Goal: Task Accomplishment & Management: Manage account settings

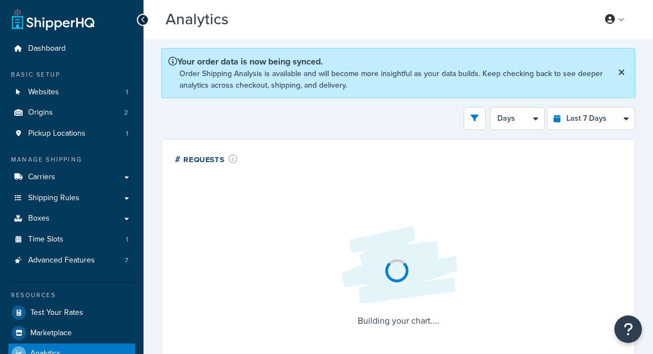
select select "last_7_days"
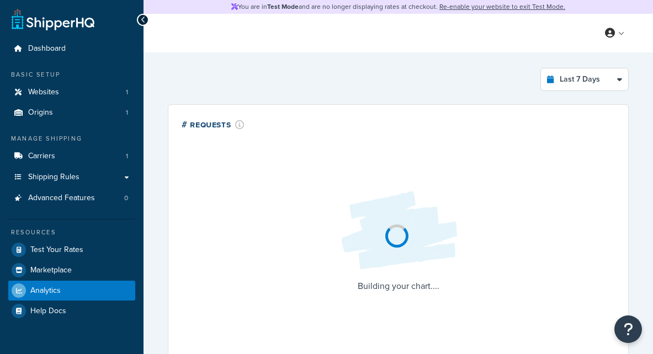
select select "last_7_days"
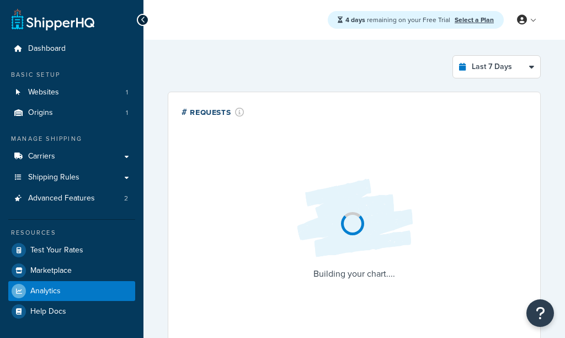
select select "last_7_days"
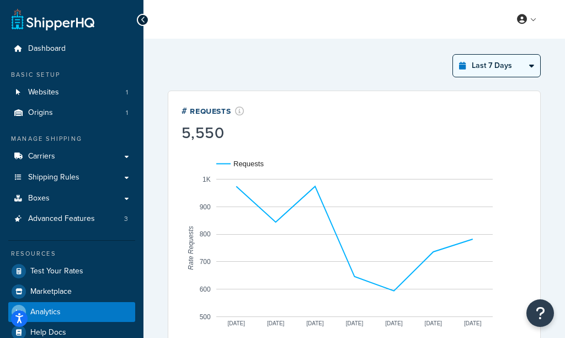
click at [515, 67] on select "Last 24 Hours Last 7 Days Last 30 Days Last 3 Months Last 6 Months Last 12 Mont…" at bounding box center [496, 66] width 87 height 22
select select "last_year"
click at [453, 55] on select "Last 24 Hours Last 7 Days Last 30 Days Last 3 Months Last 6 Months Last 12 Mont…" at bounding box center [496, 66] width 87 height 22
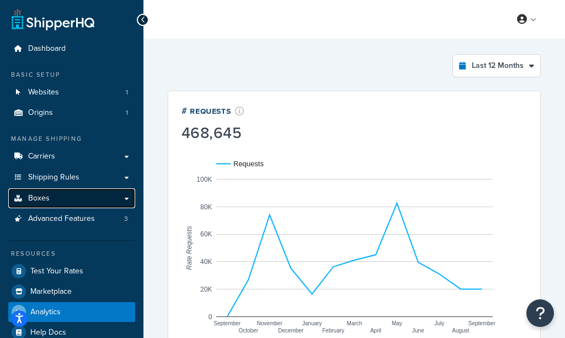
click at [105, 196] on link "Boxes" at bounding box center [71, 198] width 127 height 20
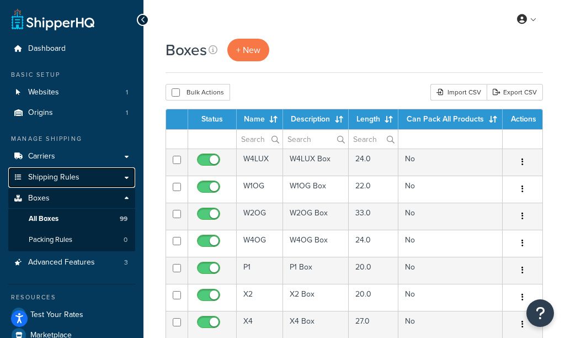
click at [100, 171] on link "Shipping Rules" at bounding box center [71, 177] width 127 height 20
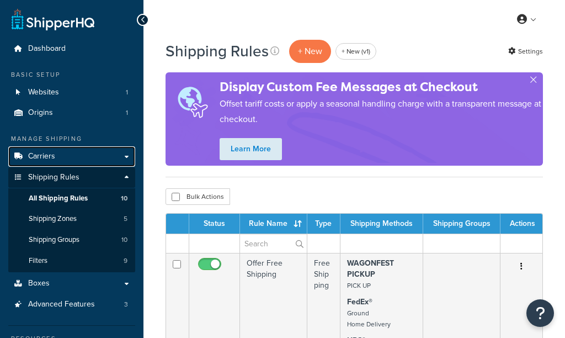
click at [99, 162] on link "Carriers" at bounding box center [71, 156] width 127 height 20
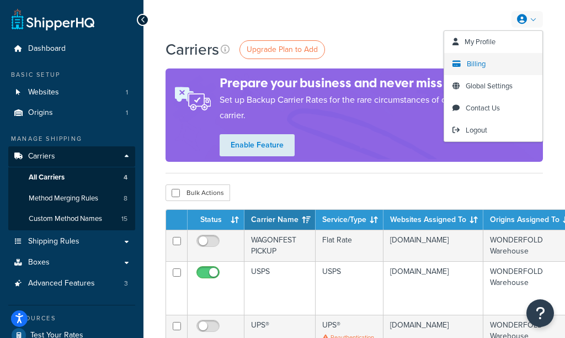
click at [479, 58] on span "Billing" at bounding box center [476, 63] width 19 height 10
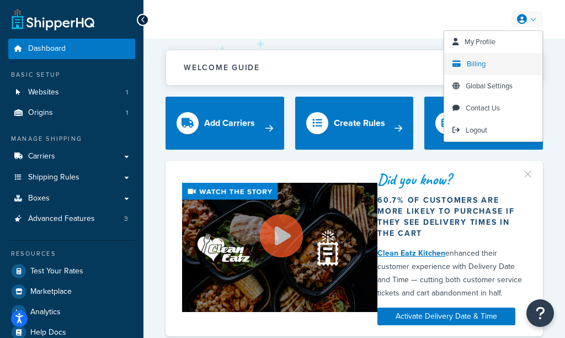
click at [471, 68] on span "Billing" at bounding box center [476, 63] width 19 height 10
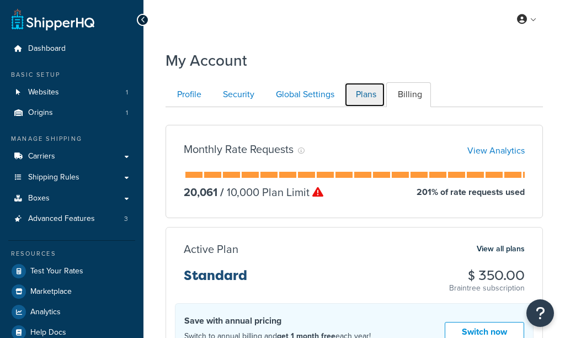
click at [367, 95] on link "Plans" at bounding box center [364, 94] width 41 height 25
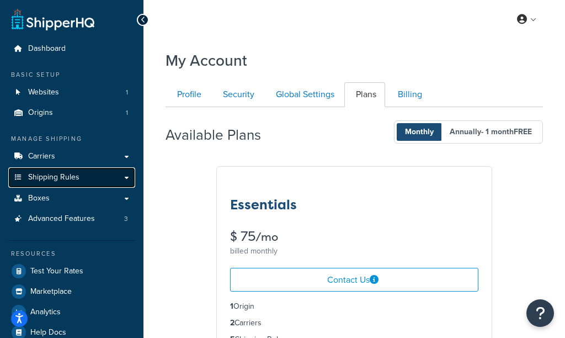
click at [83, 180] on link "Shipping Rules" at bounding box center [71, 177] width 127 height 20
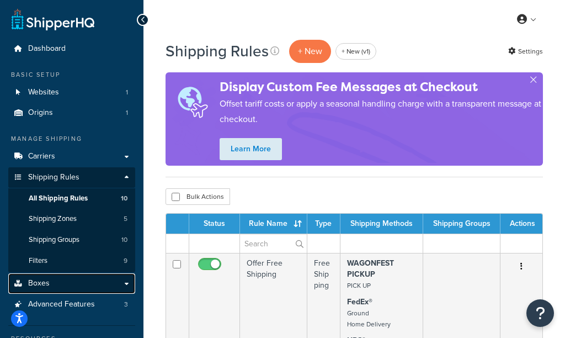
click at [81, 288] on link "Boxes" at bounding box center [71, 283] width 127 height 20
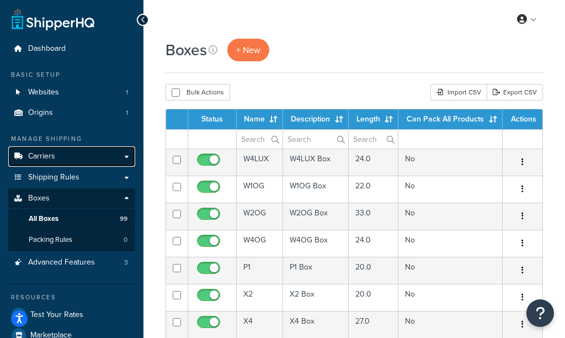
click at [79, 161] on link "Carriers" at bounding box center [71, 156] width 127 height 20
